Goal: Task Accomplishment & Management: Manage account settings

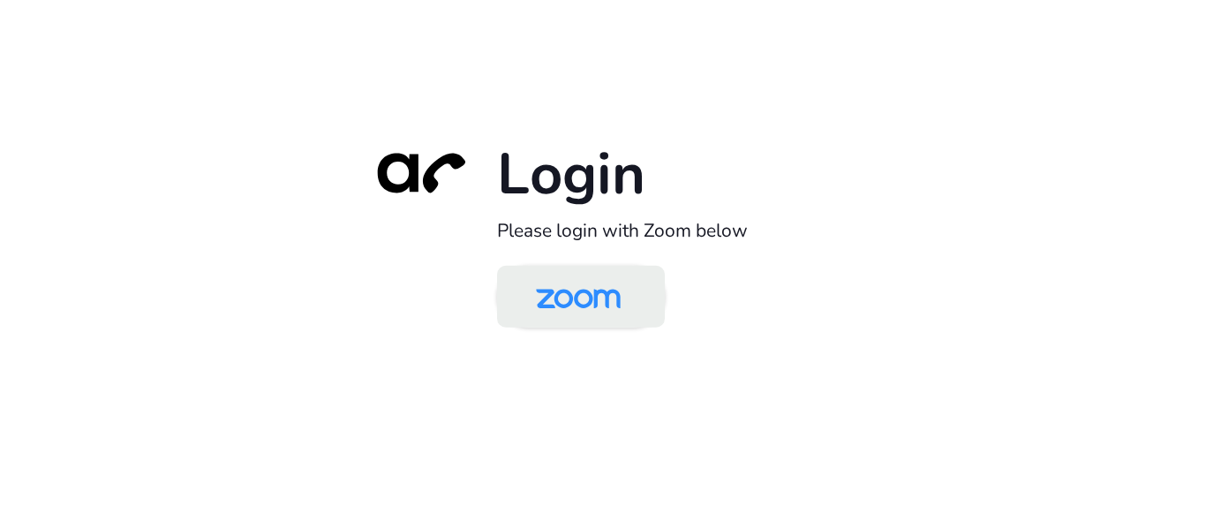
click at [597, 290] on img at bounding box center [578, 297] width 122 height 57
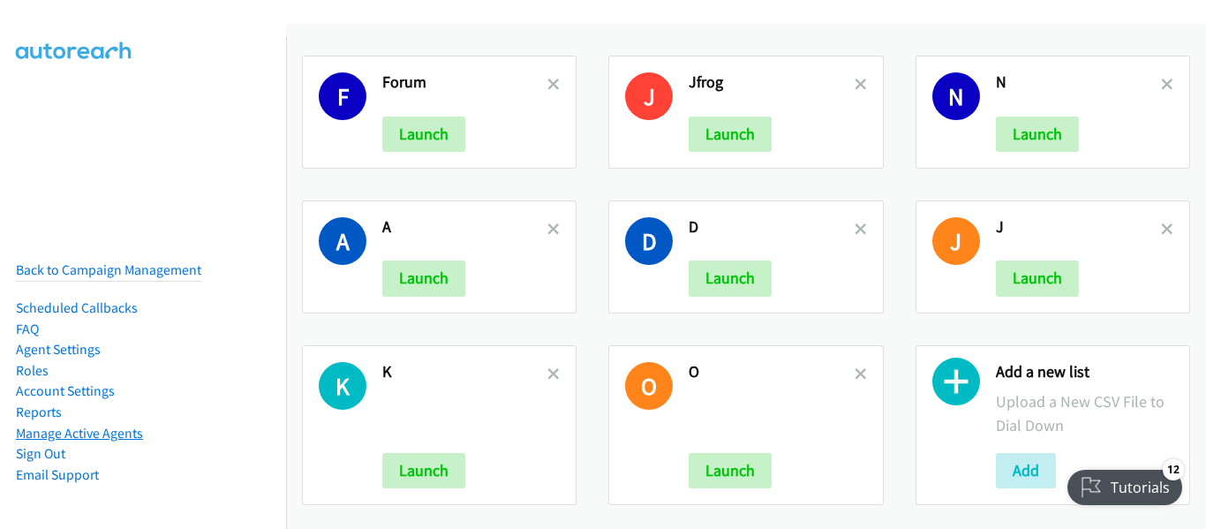
click at [121, 425] on link "Manage Active Agents" at bounding box center [79, 433] width 127 height 17
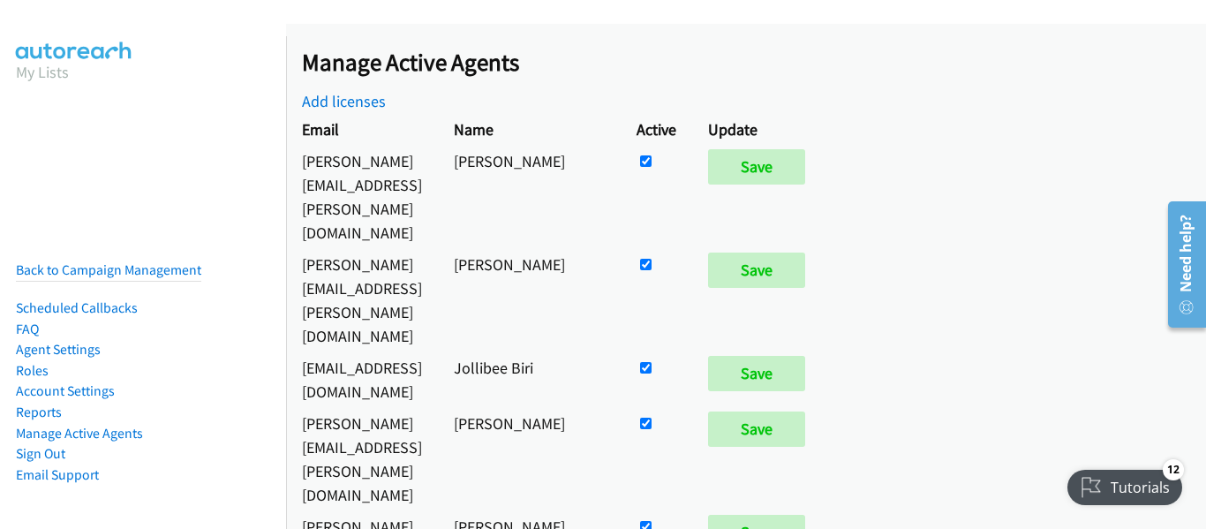
scroll to position [3121, 0]
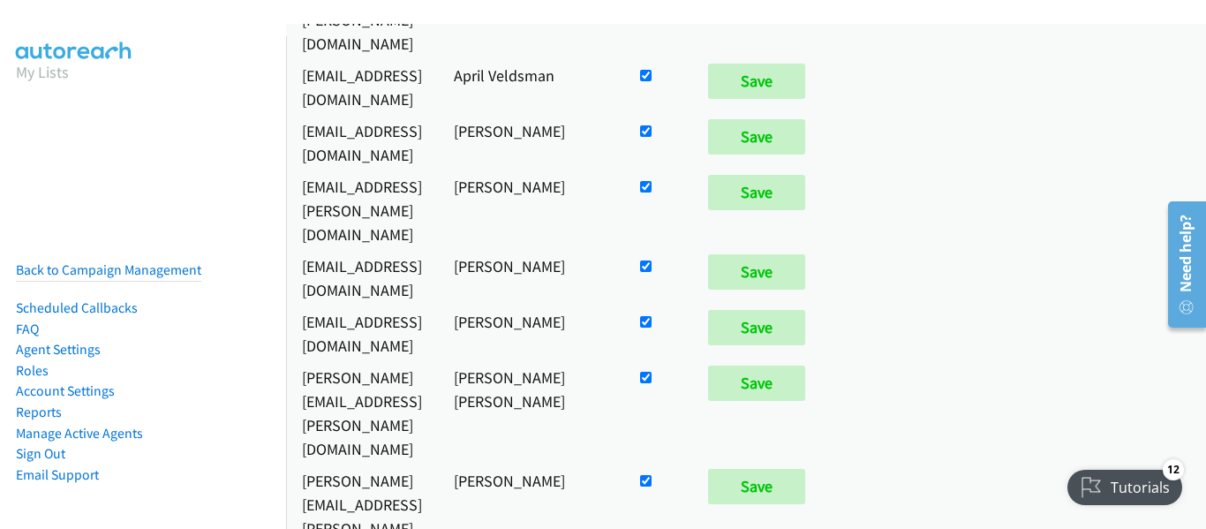
checkbox input "true"
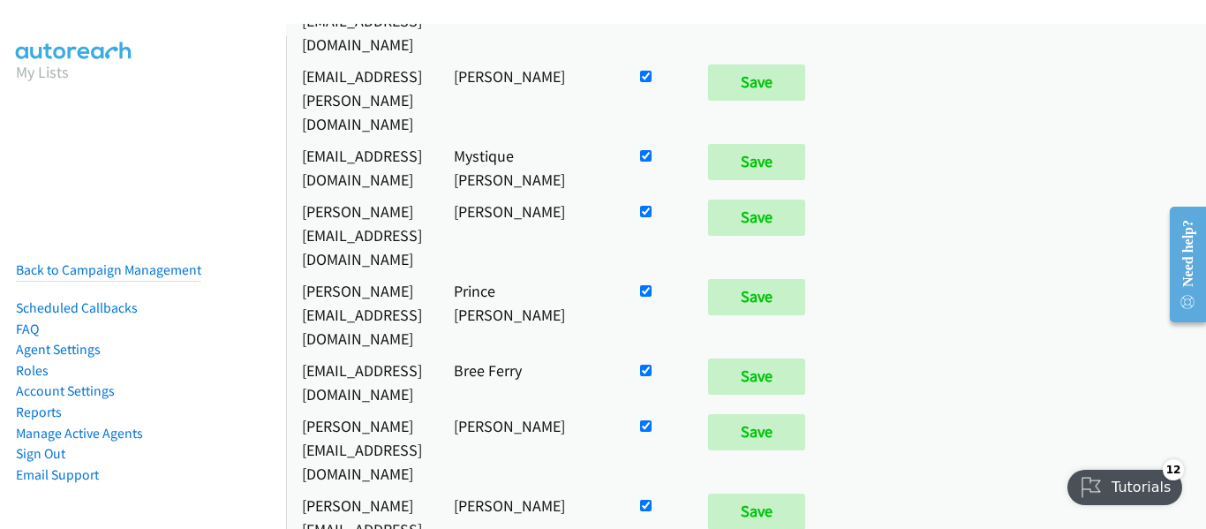
scroll to position [1059, 0]
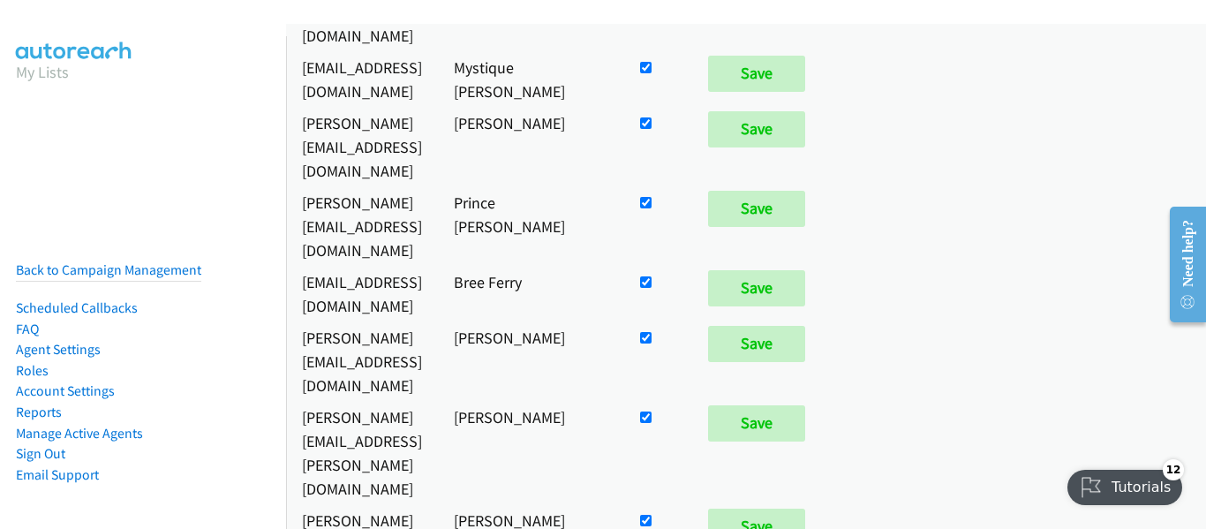
checkbox input "false"
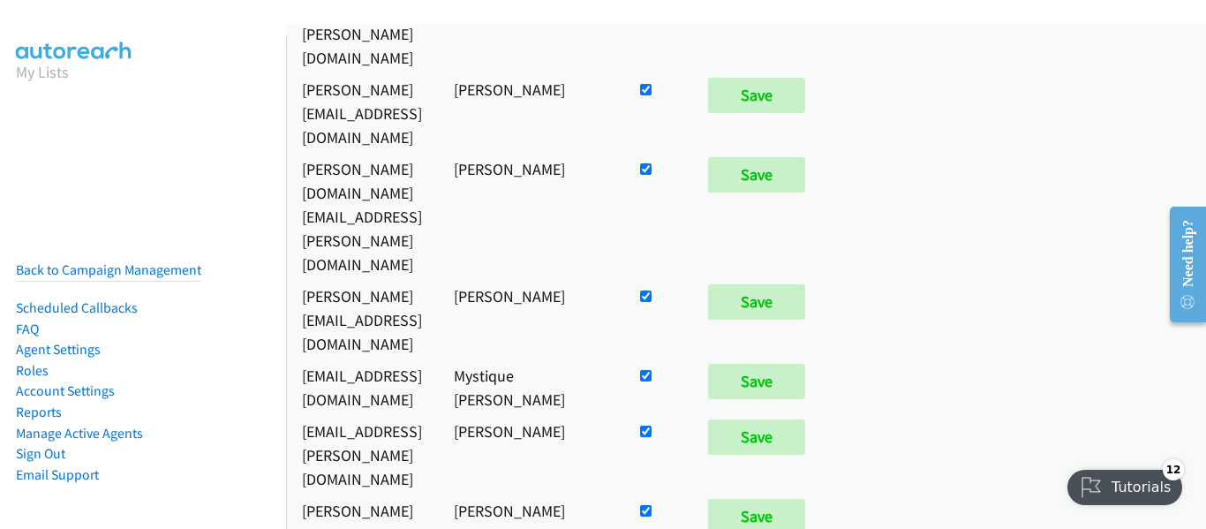
scroll to position [3121, 0]
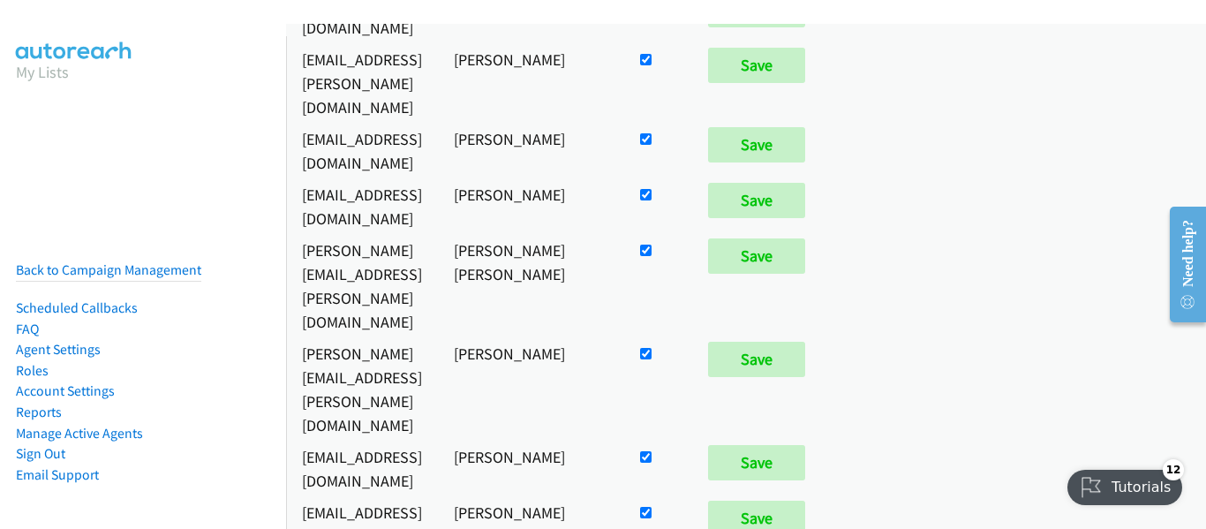
checkbox input "true"
